Goal: Find specific page/section: Find specific page/section

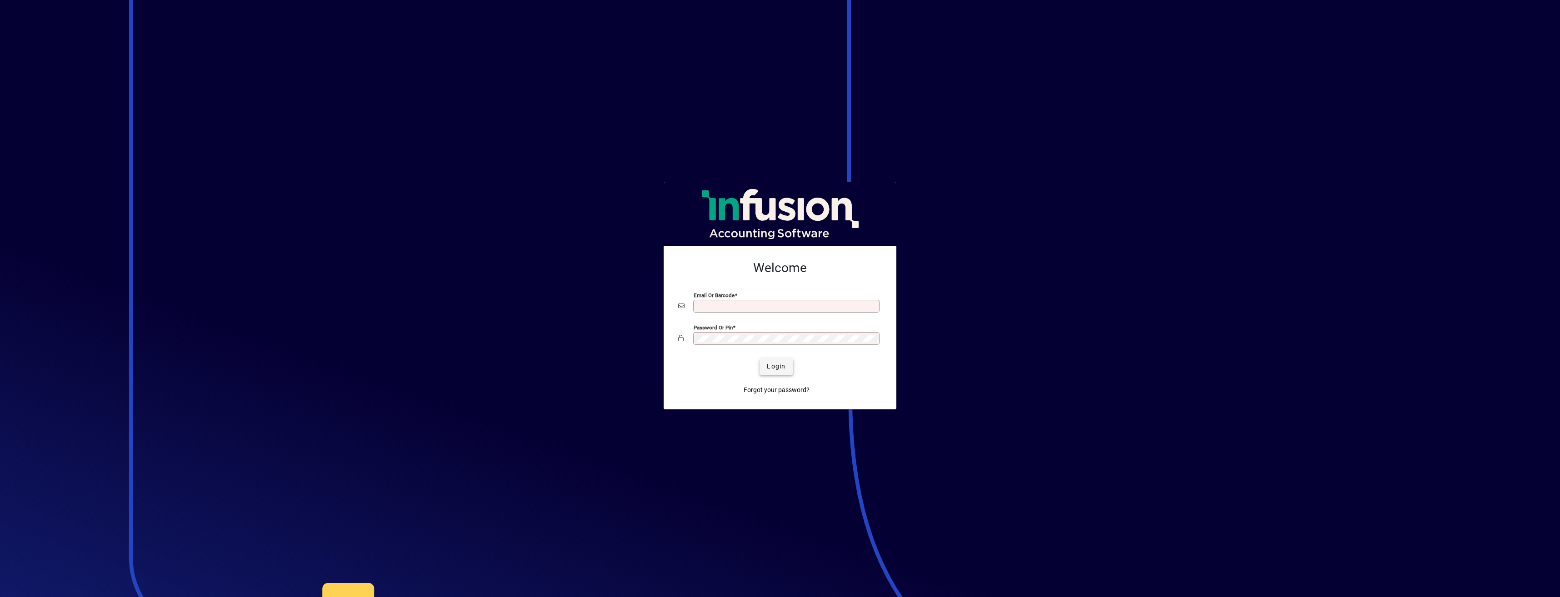
type input "**********"
click at [786, 368] on span "Login" at bounding box center [776, 367] width 19 height 10
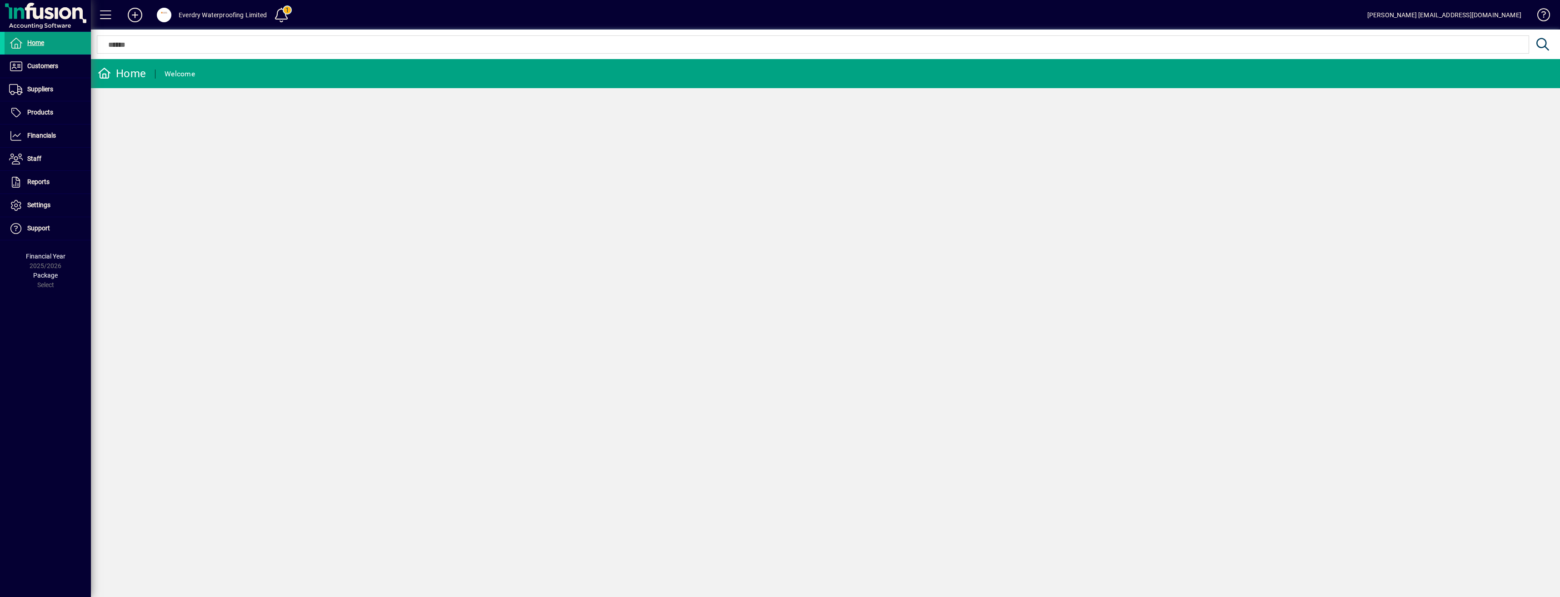
click at [56, 69] on span "Customers" at bounding box center [42, 65] width 31 height 7
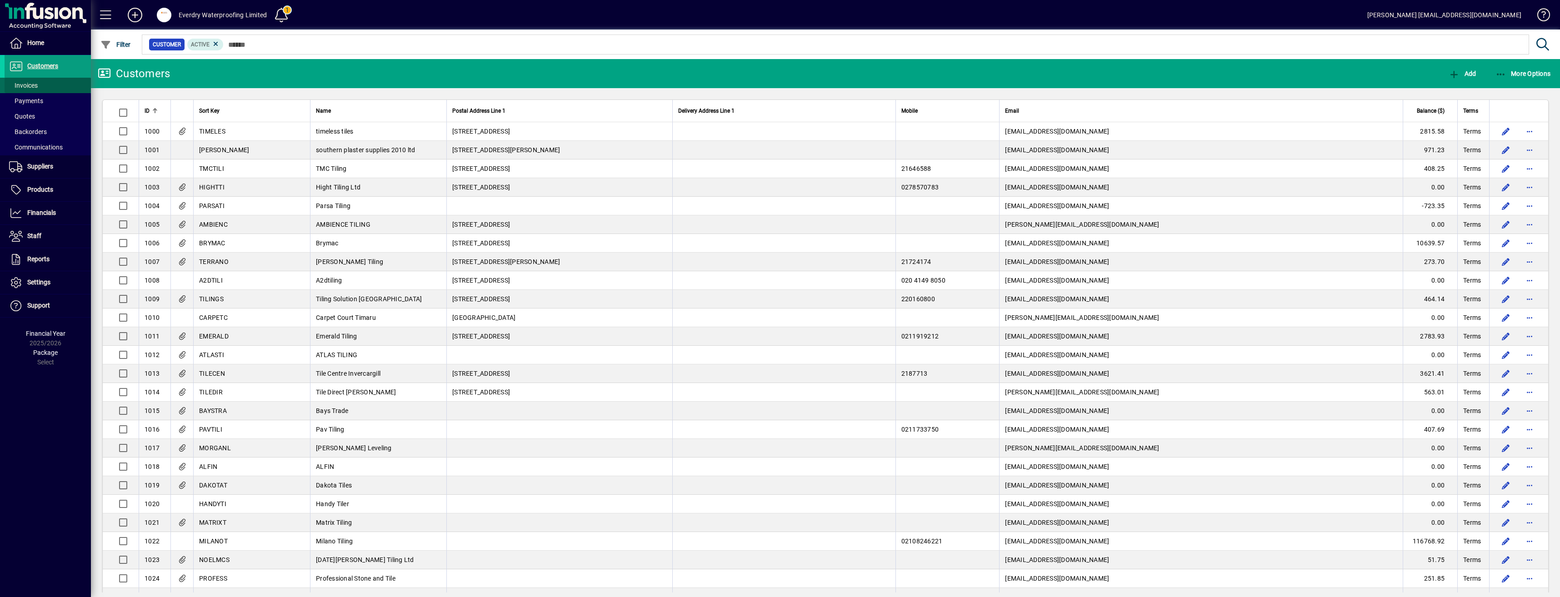
click at [23, 89] on span "Invoices" at bounding box center [23, 85] width 29 height 7
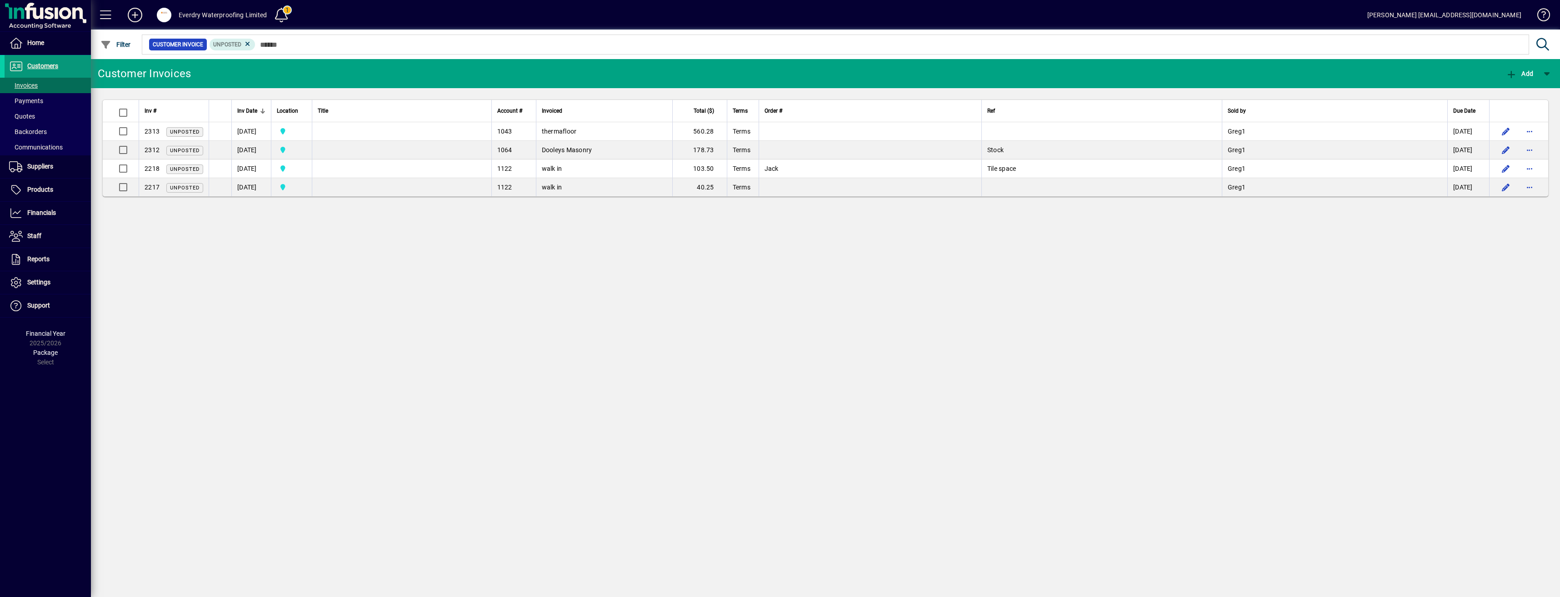
click at [63, 69] on span at bounding box center [48, 66] width 86 height 22
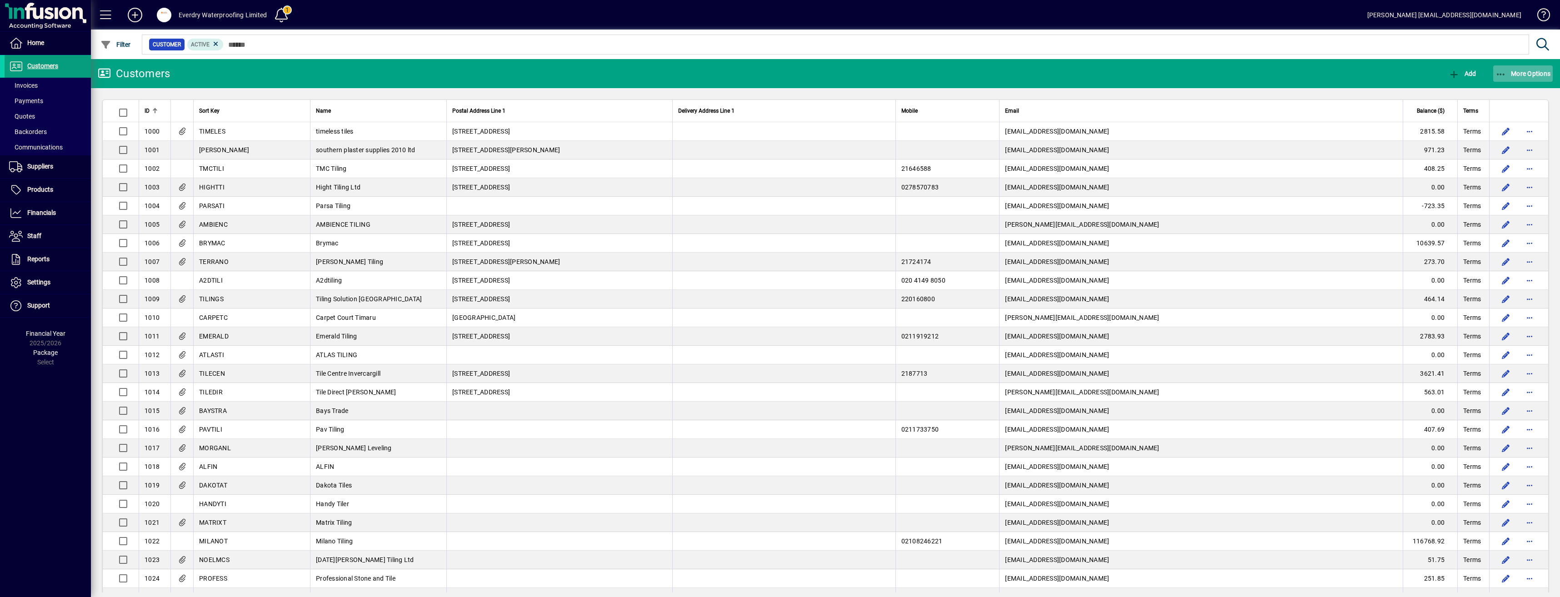
click at [1513, 69] on span "button" at bounding box center [1524, 74] width 60 height 22
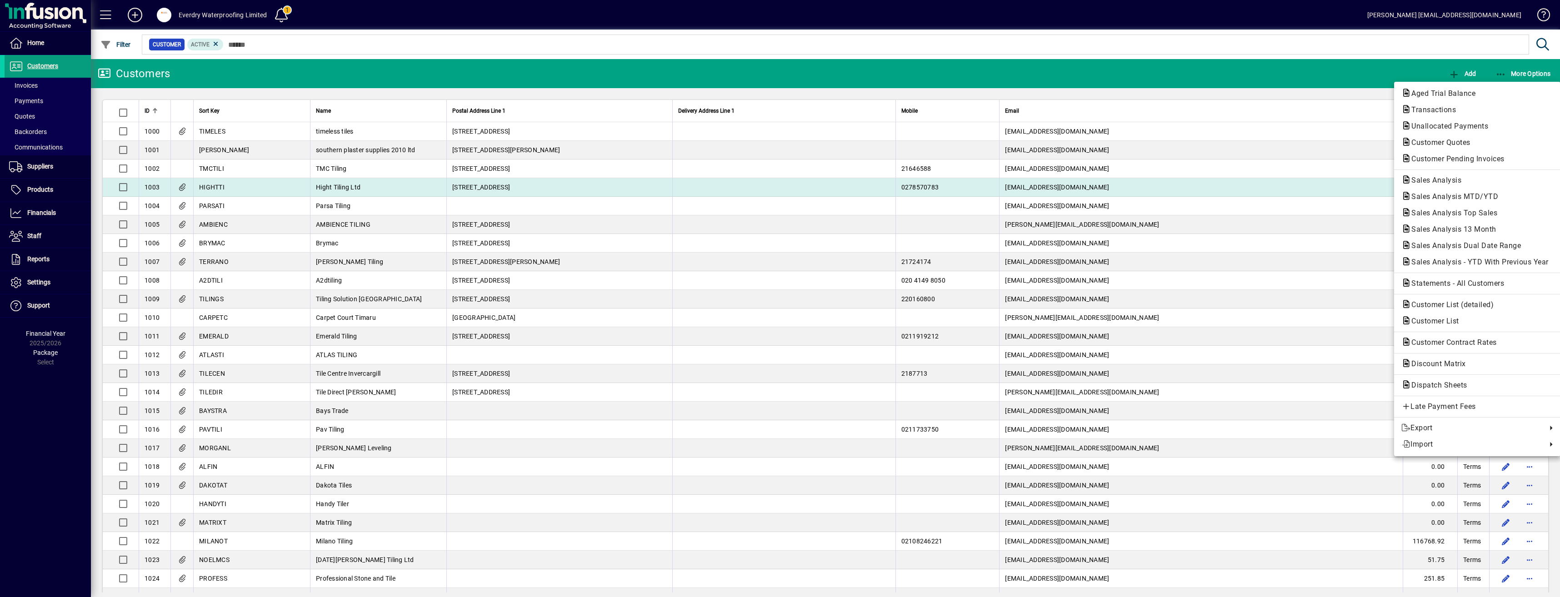
click at [1466, 186] on span "Sales Analysis" at bounding box center [1478, 180] width 152 height 11
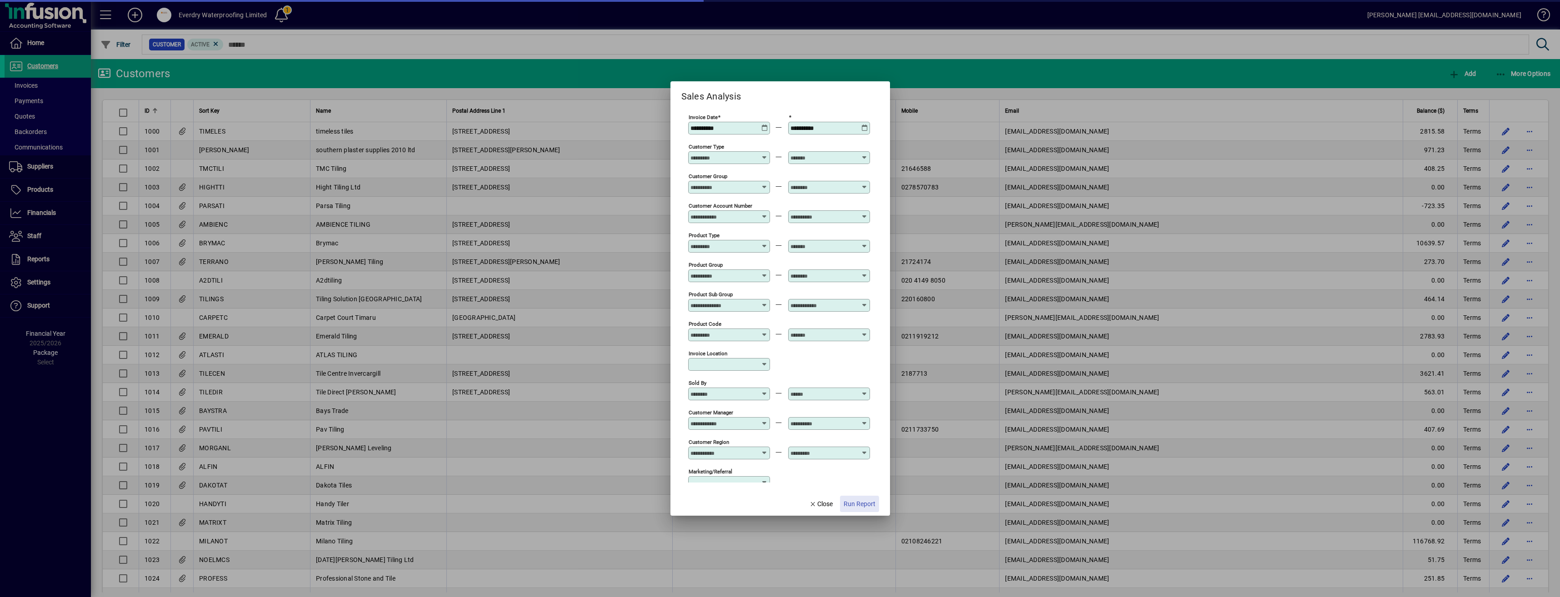
click at [853, 508] on span "Run Report" at bounding box center [860, 505] width 32 height 10
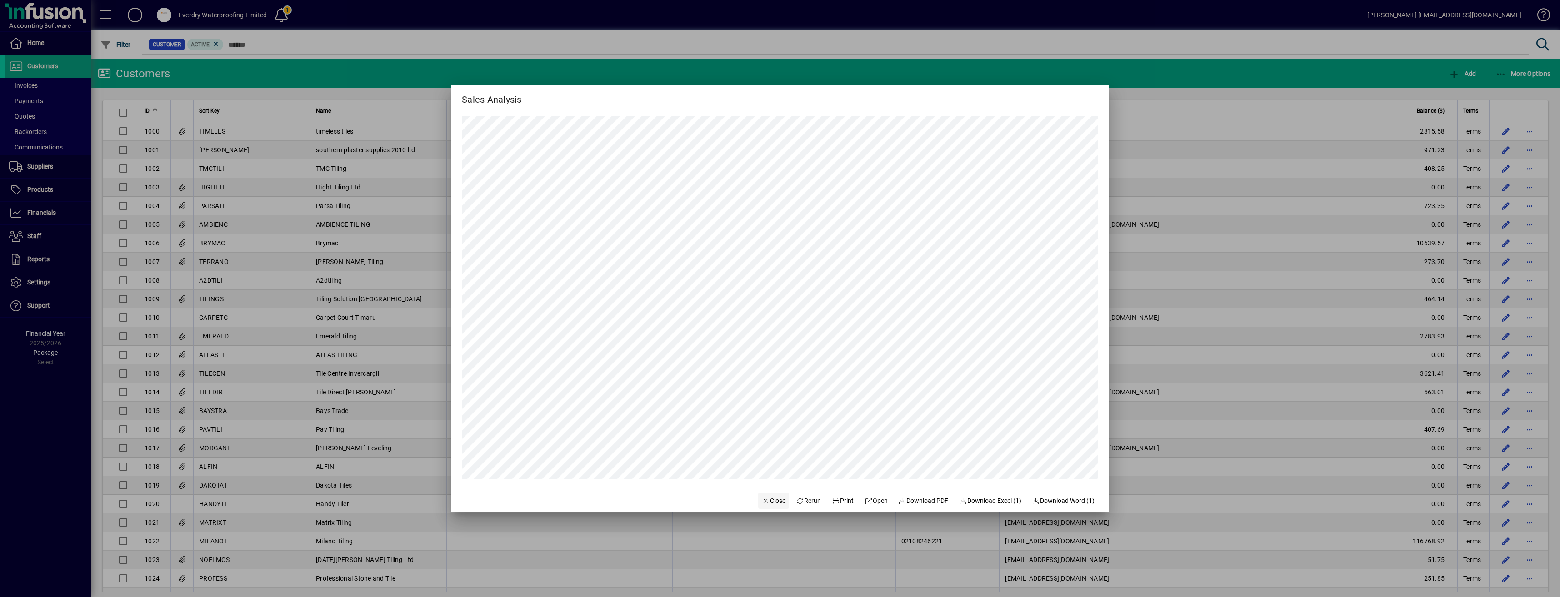
drag, startPoint x: 762, startPoint y: 502, endPoint x: 757, endPoint y: 501, distance: 5.2
click at [762, 502] on span "Close" at bounding box center [774, 502] width 24 height 10
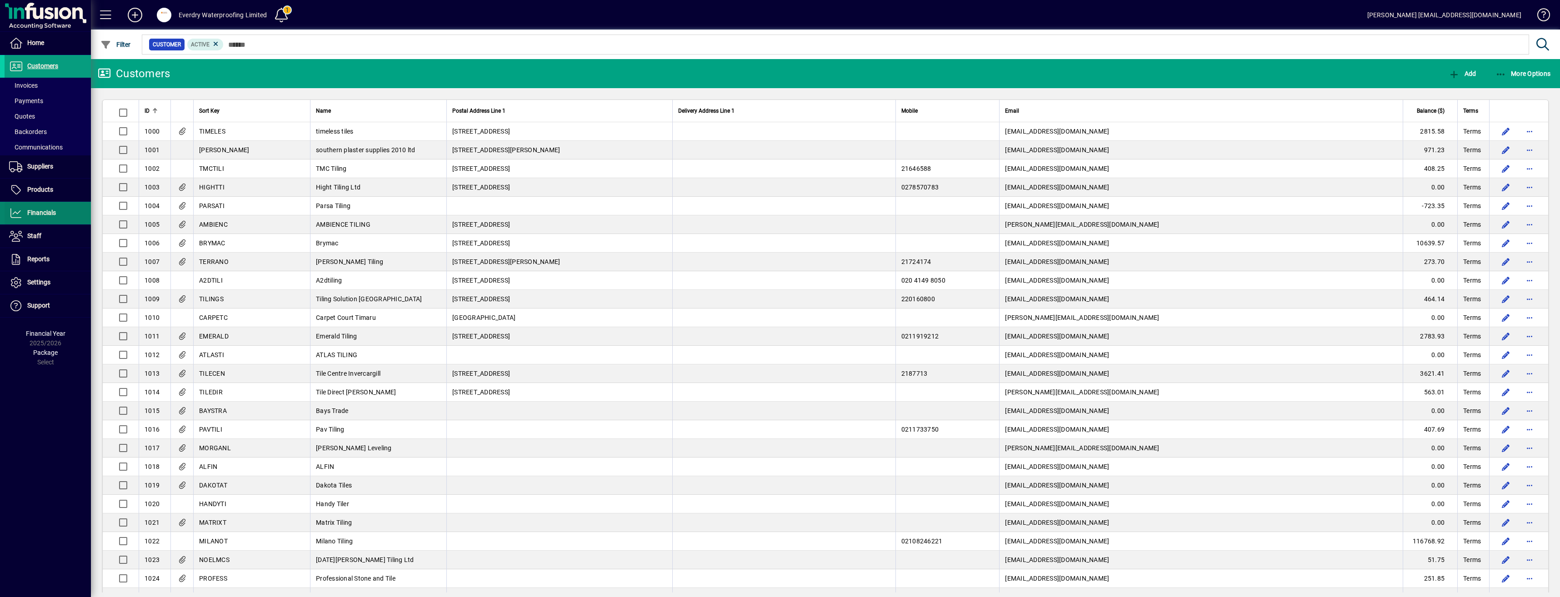
click at [39, 203] on span at bounding box center [48, 213] width 86 height 22
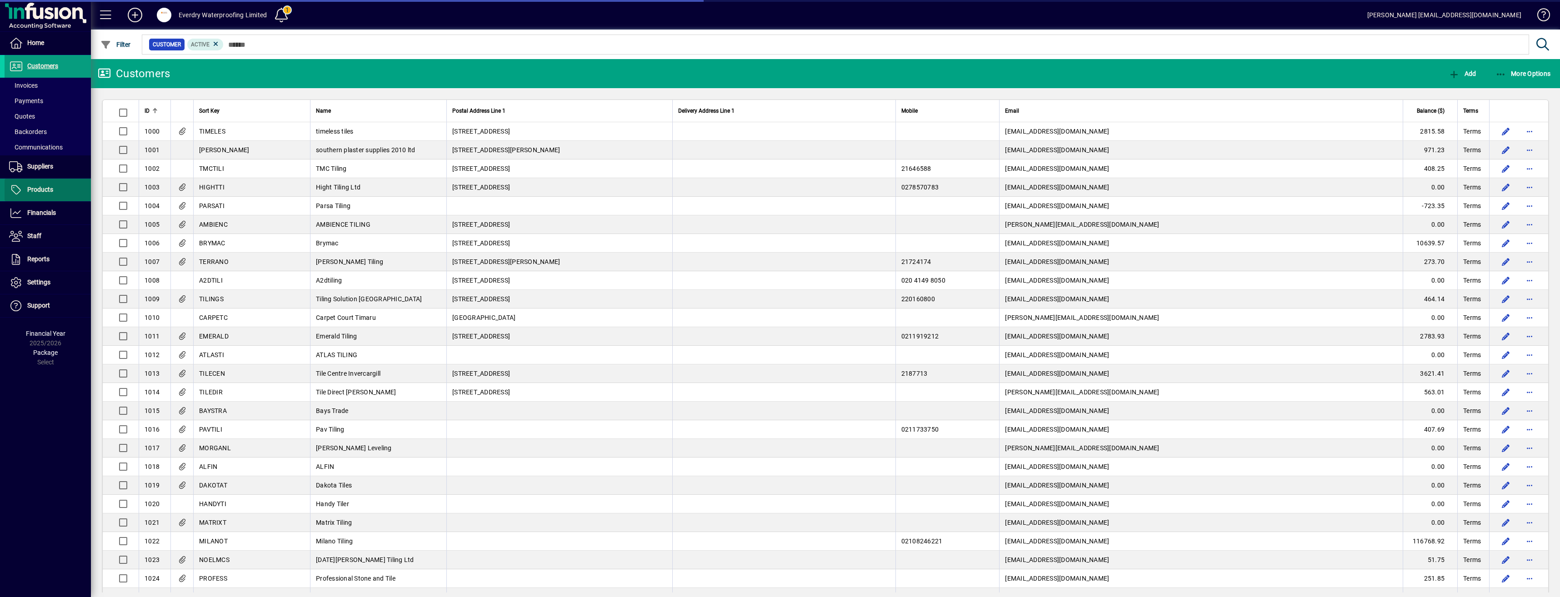
click at [36, 191] on span "Products" at bounding box center [40, 189] width 26 height 7
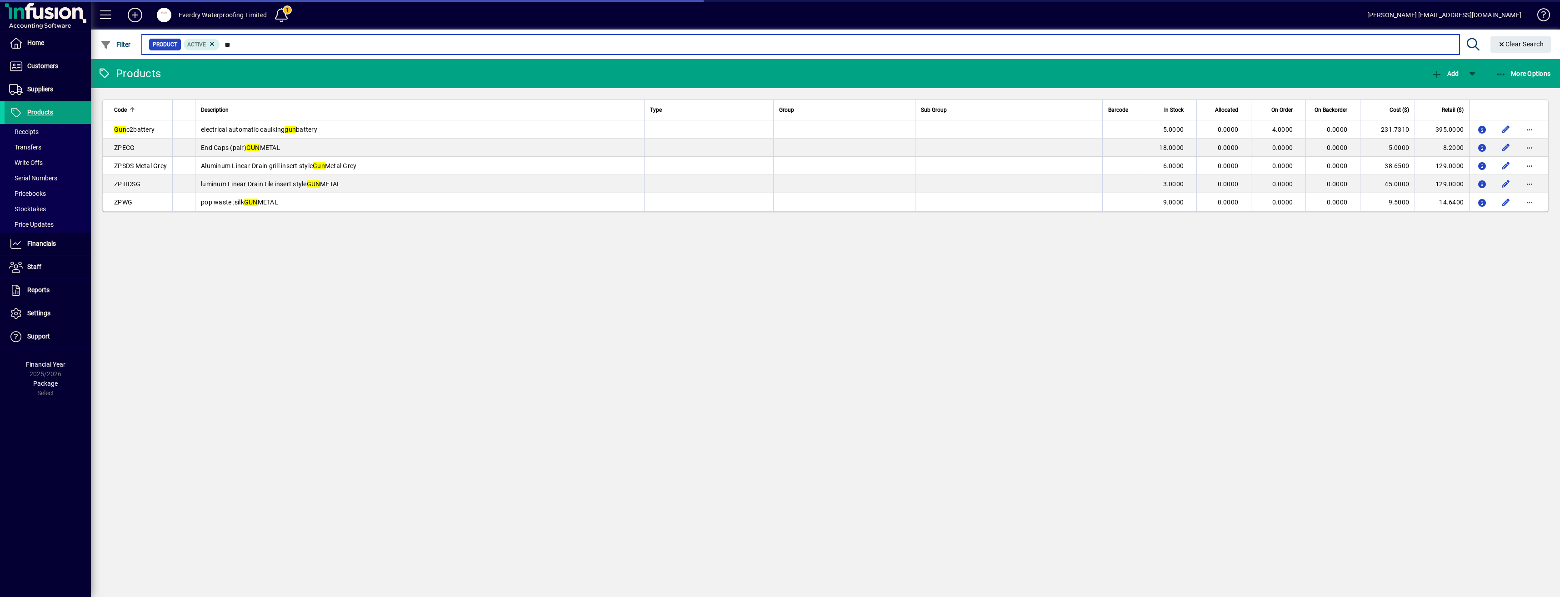
type input "*"
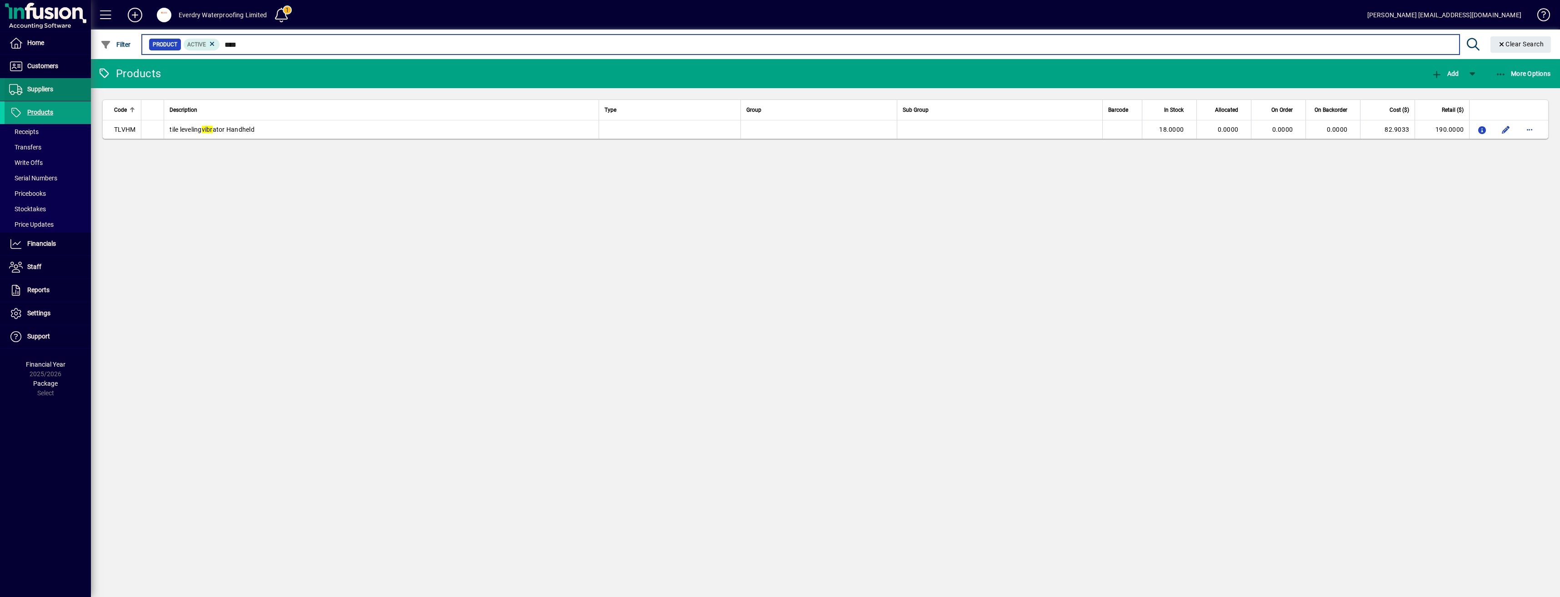
type input "****"
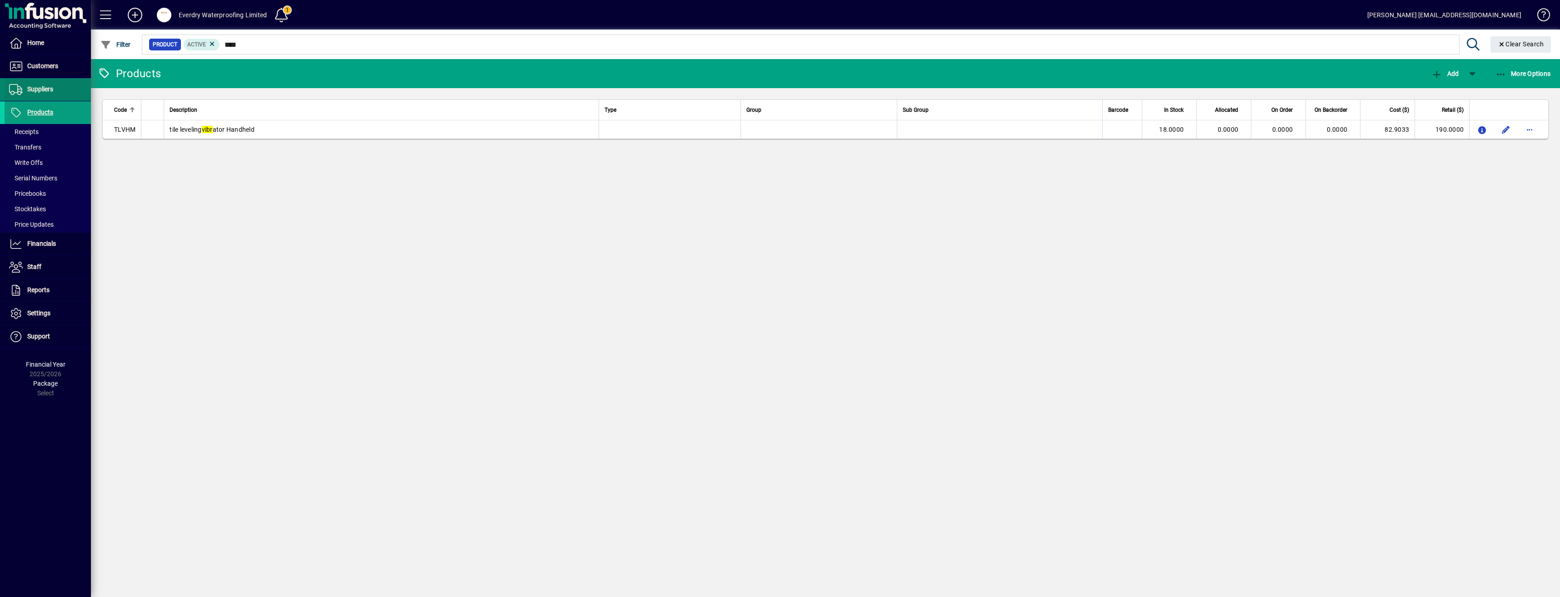
click at [49, 87] on span "Suppliers" at bounding box center [40, 88] width 26 height 7
